Goal: Obtain resource: Download file/media

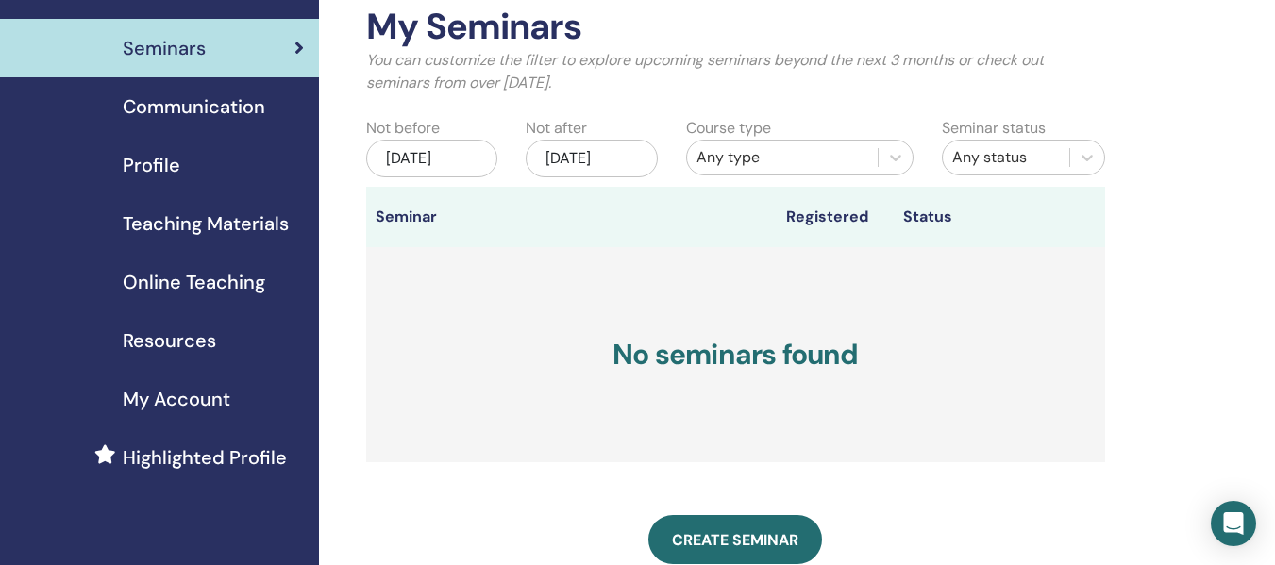
scroll to position [164, 0]
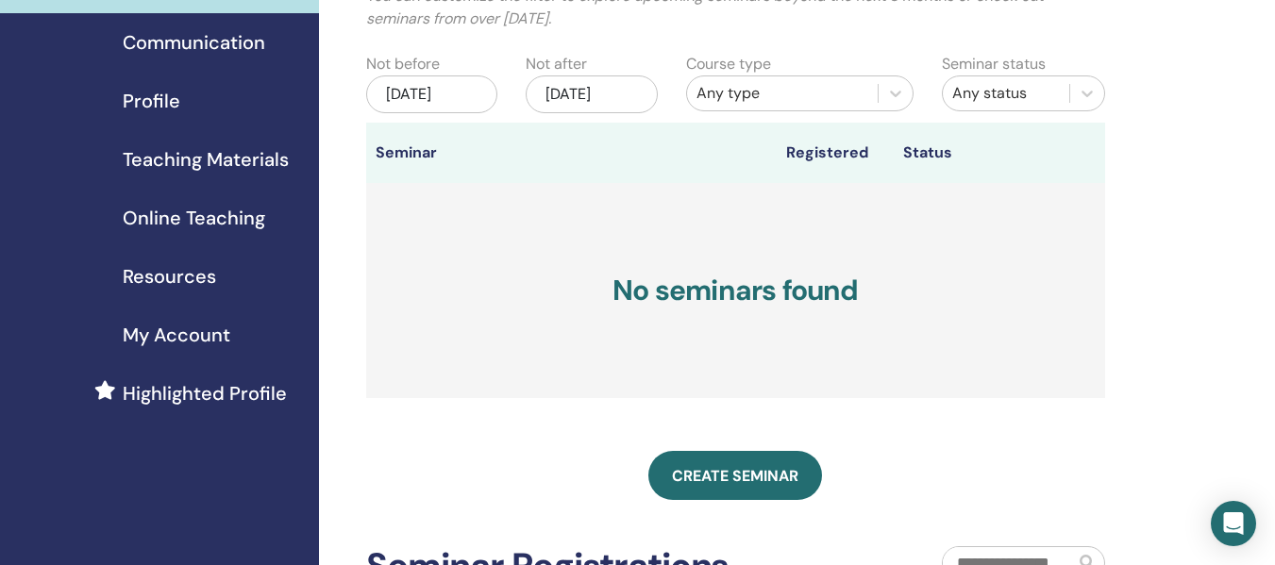
click at [205, 156] on span "Teaching Materials" at bounding box center [206, 159] width 166 height 28
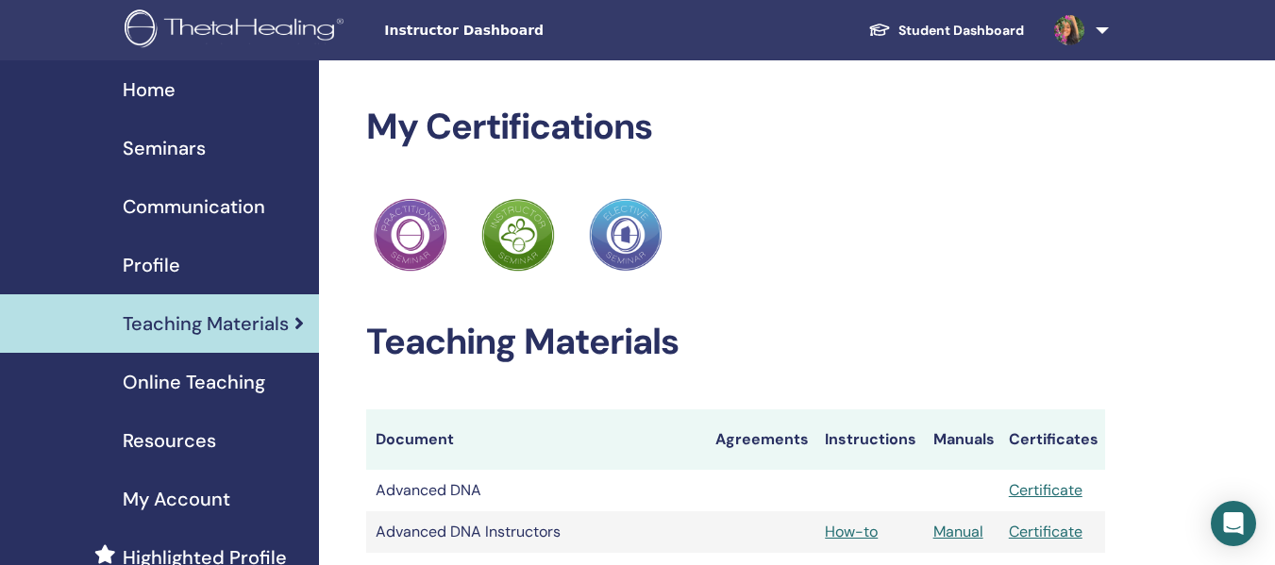
click at [187, 380] on span "Online Teaching" at bounding box center [194, 382] width 143 height 28
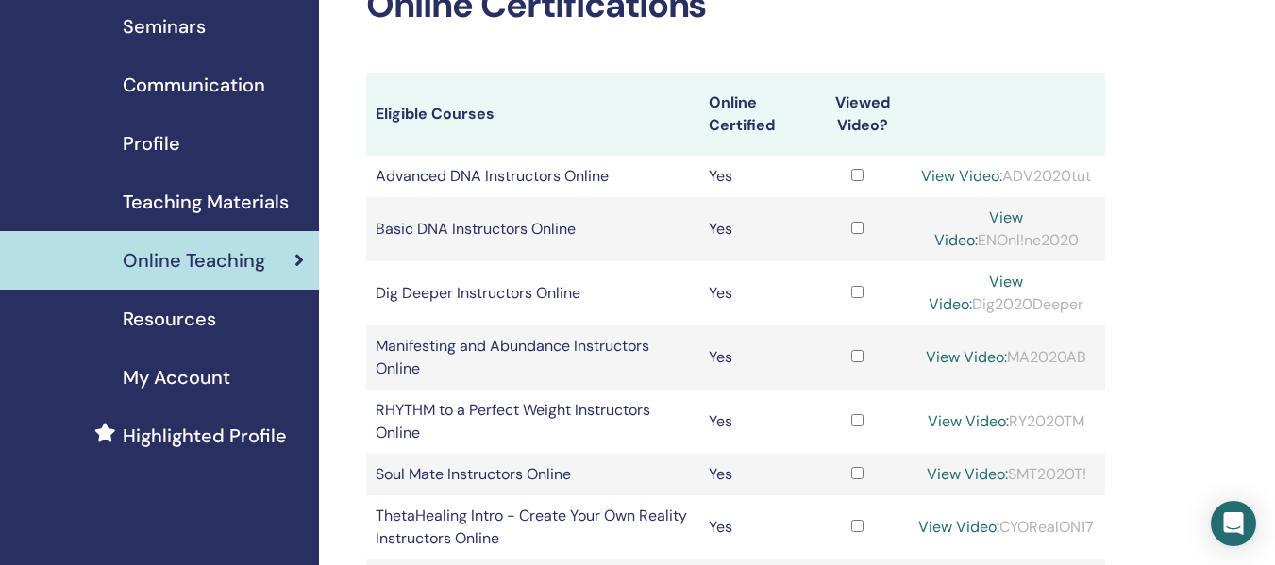
scroll to position [130, 0]
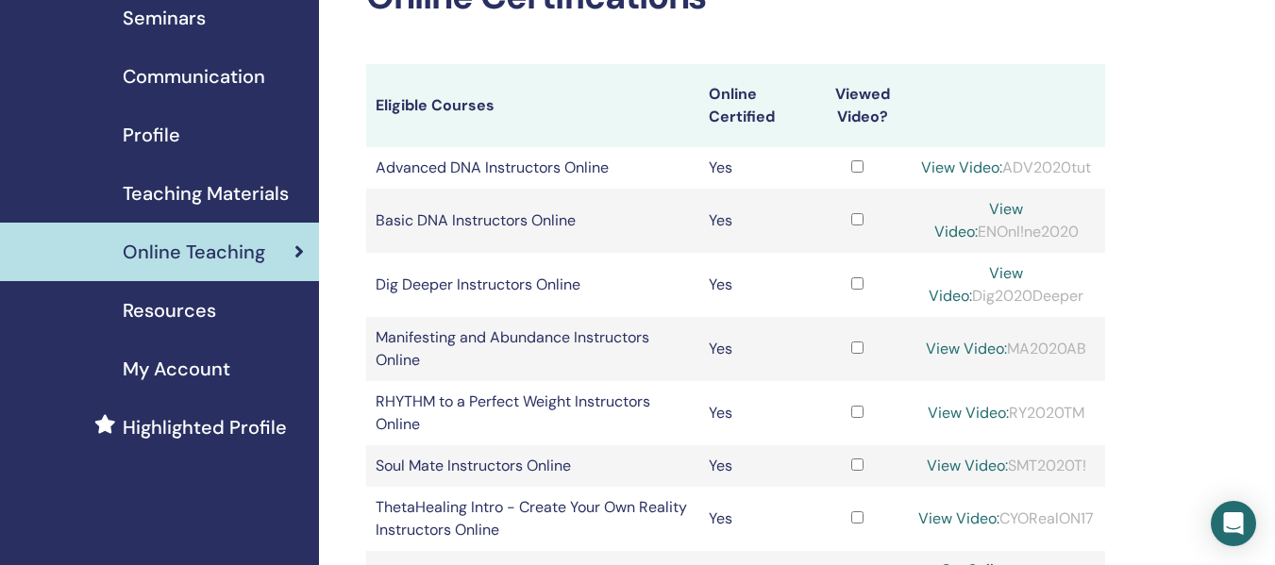
click at [169, 199] on span "Teaching Materials" at bounding box center [206, 193] width 166 height 28
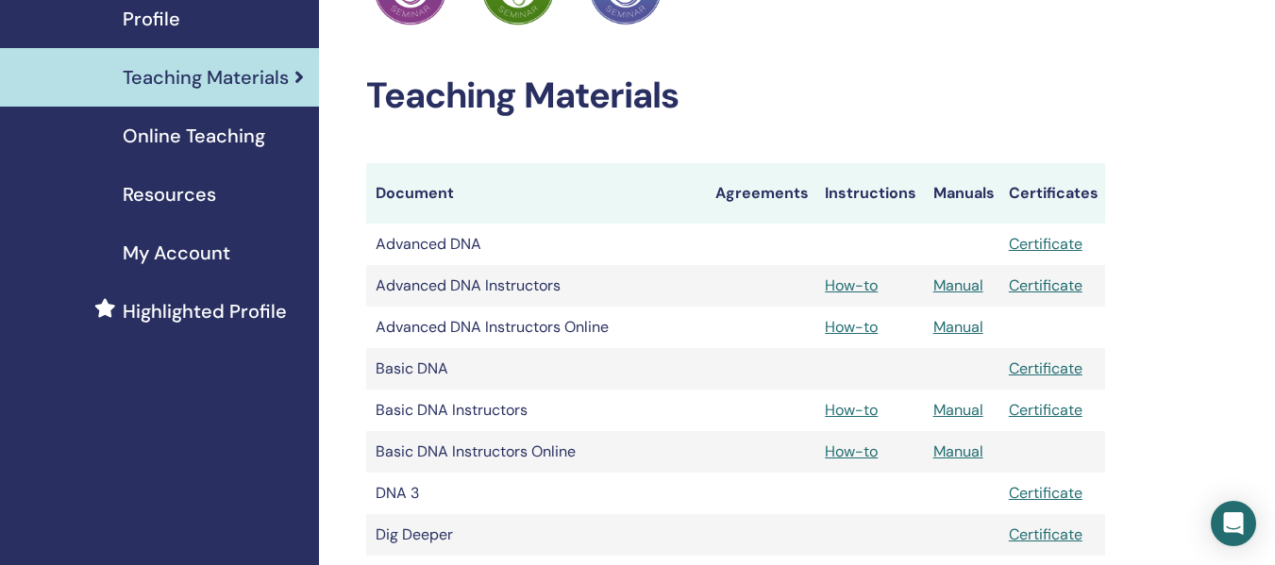
scroll to position [251, 0]
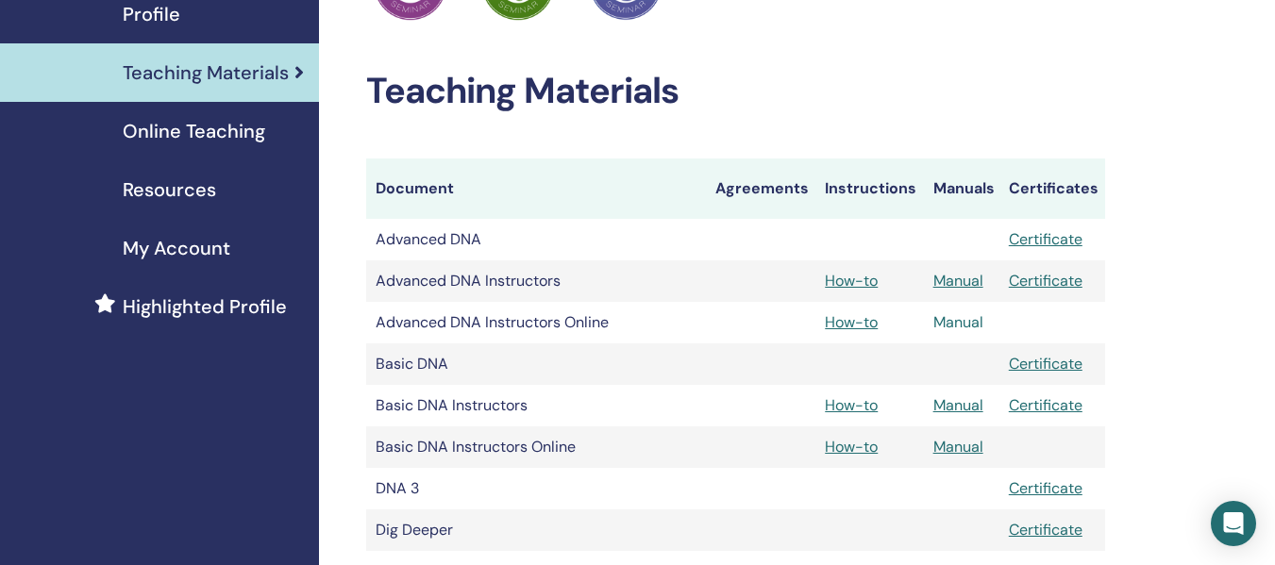
click at [951, 327] on link "Manual" at bounding box center [959, 322] width 50 height 20
click at [957, 452] on link "Manual" at bounding box center [959, 447] width 50 height 20
